Goal: Communication & Community: Answer question/provide support

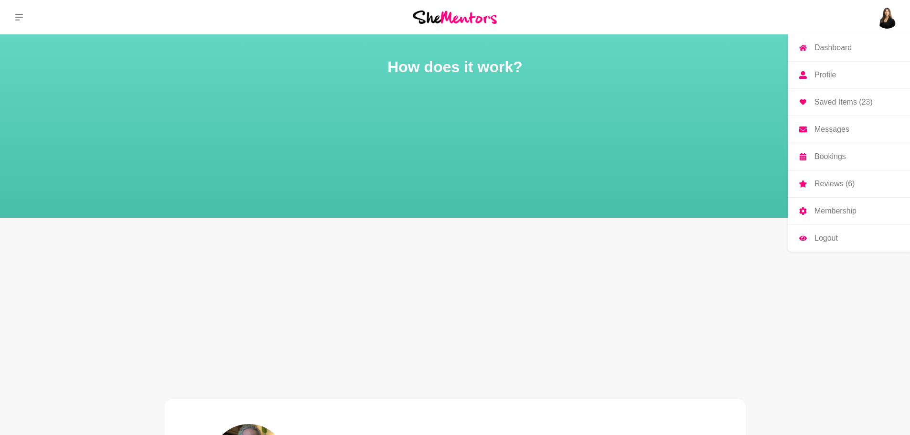
click at [889, 17] on img at bounding box center [886, 17] width 23 height 23
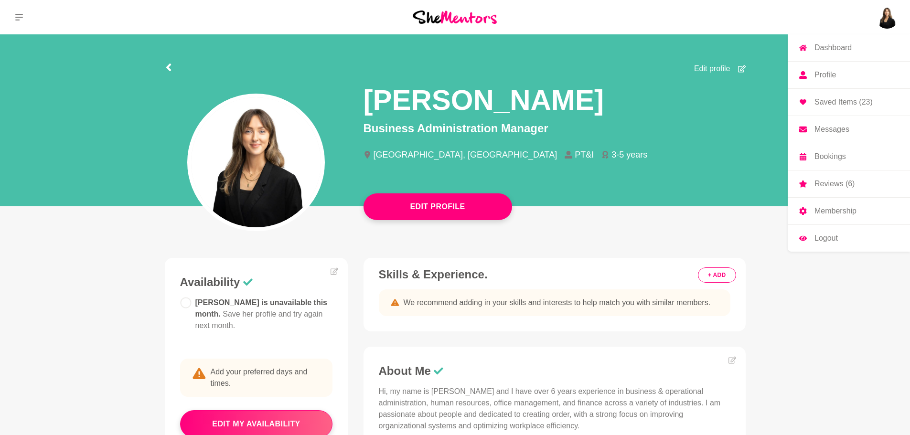
click at [843, 122] on link "Messages" at bounding box center [849, 129] width 122 height 27
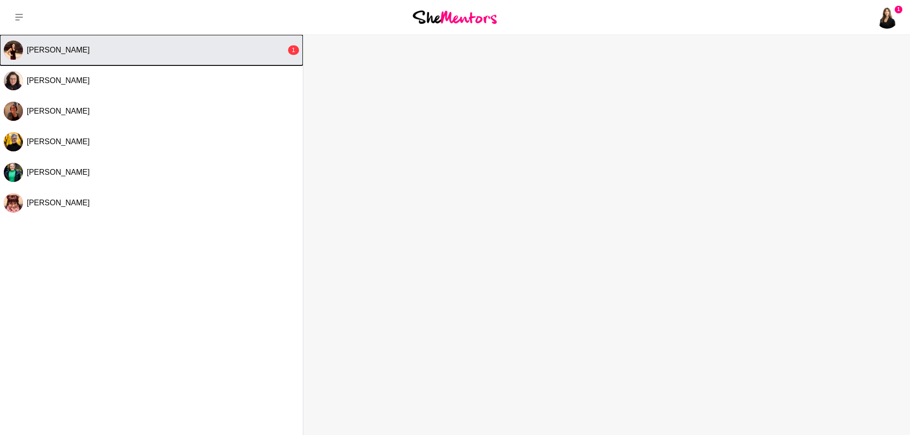
click at [185, 54] on div "[PERSON_NAME]" at bounding box center [156, 50] width 259 height 10
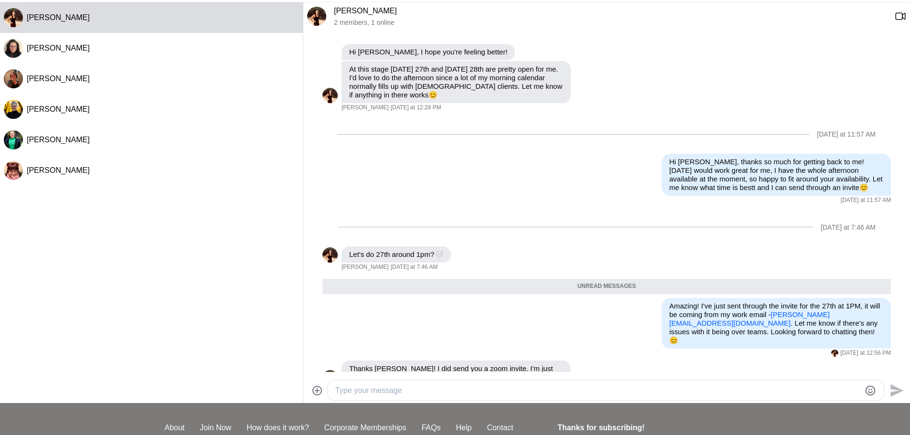
scroll to position [48, 0]
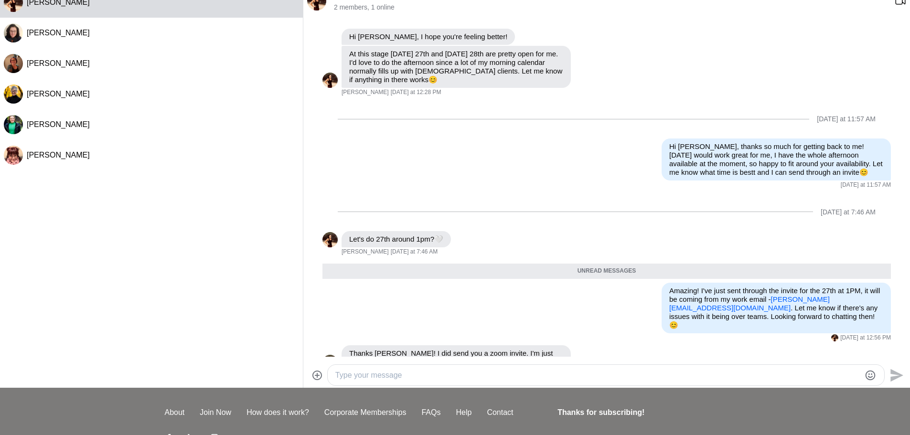
click at [438, 376] on textarea "Type your message" at bounding box center [597, 375] width 525 height 11
click at [866, 378] on icon "Emoji picker" at bounding box center [870, 375] width 10 height 10
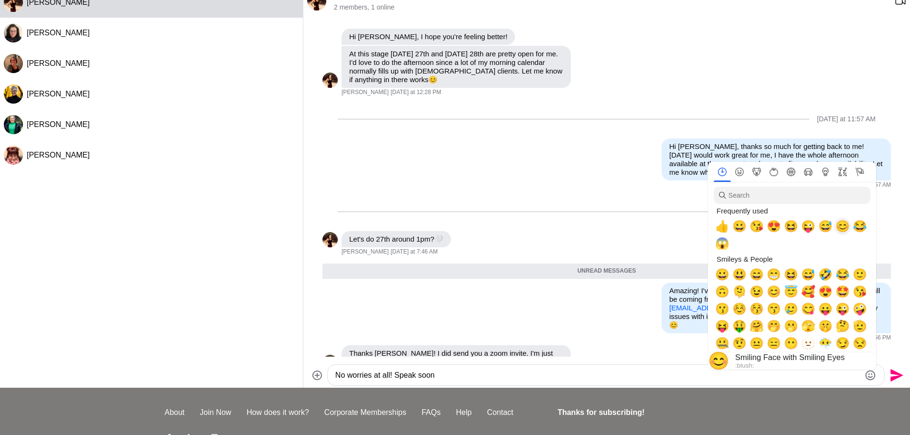
click at [845, 230] on span "😊" at bounding box center [842, 226] width 14 height 13
click at [544, 374] on textarea "No worries at all! Speak soon 😊" at bounding box center [597, 375] width 525 height 11
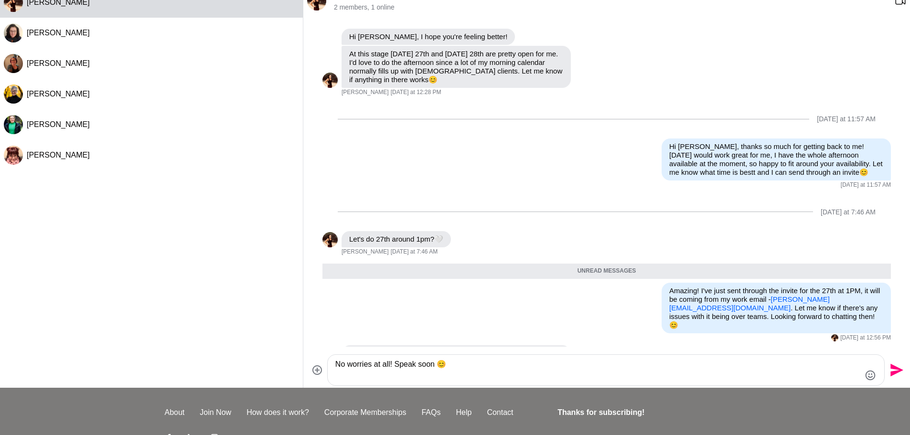
type textarea "No worries at all! Speak soon 😊"
click at [893, 367] on icon "Send" at bounding box center [896, 370] width 13 height 13
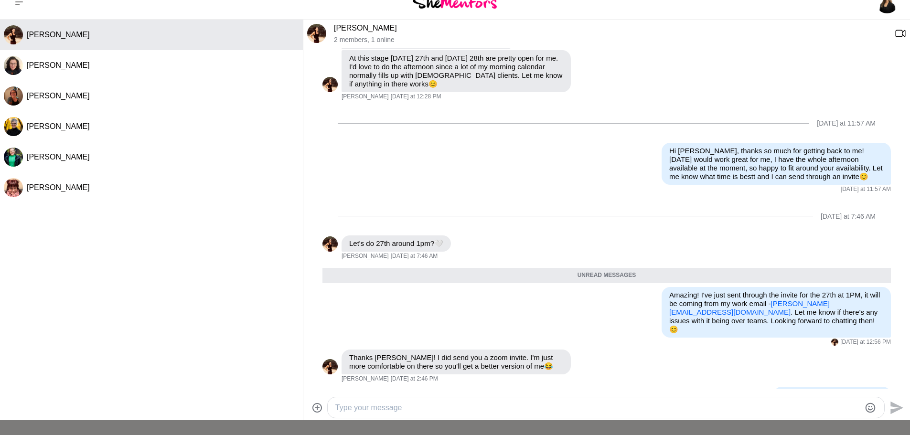
scroll to position [0, 0]
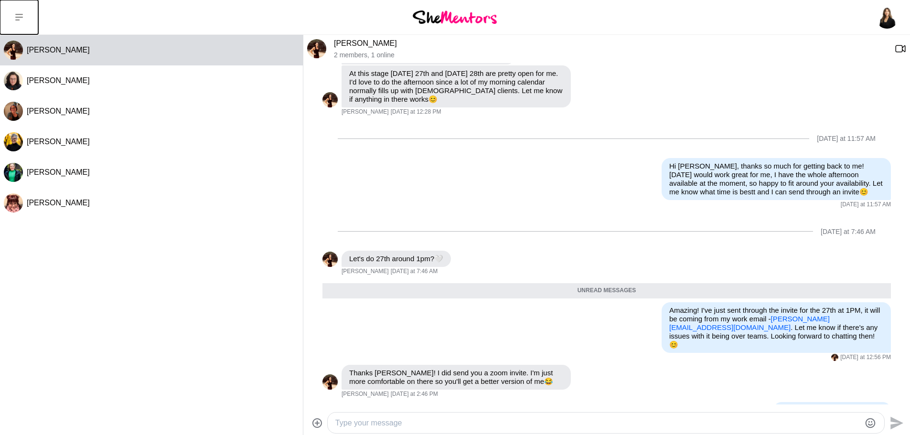
click at [27, 18] on button at bounding box center [19, 17] width 38 height 34
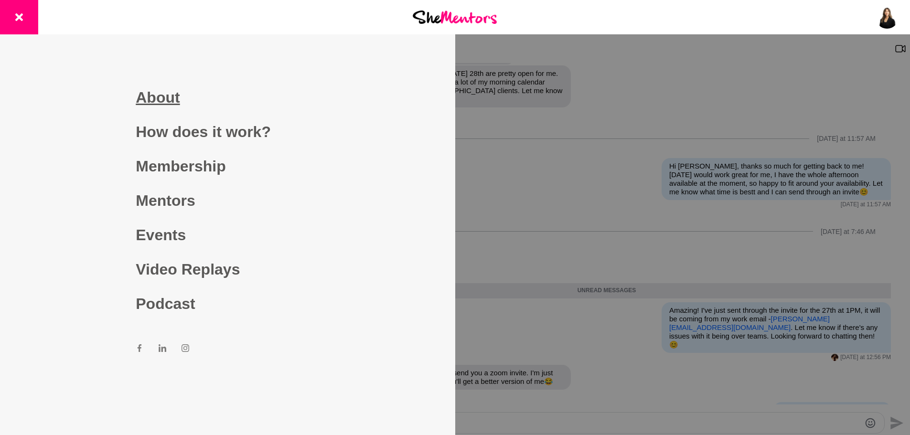
click at [153, 88] on link "About" at bounding box center [227, 97] width 183 height 34
